Goal: Find specific page/section: Find specific page/section

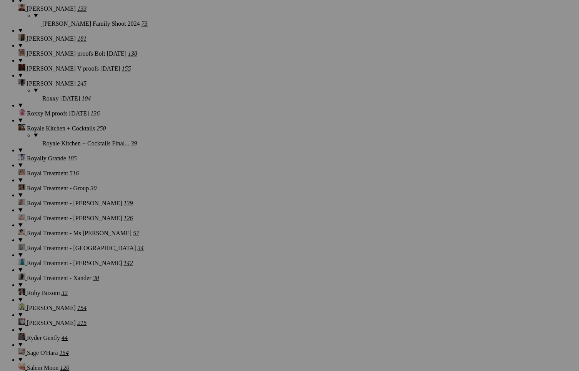
scroll to position [8228, 0]
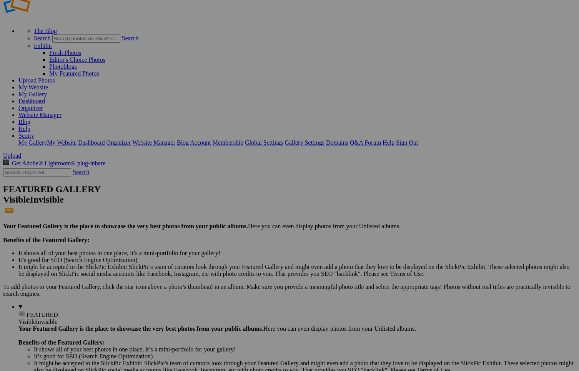
scroll to position [24, 0]
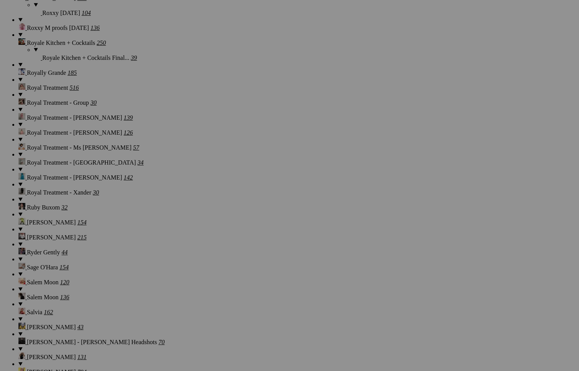
scroll to position [8228, 0]
